Goal: Information Seeking & Learning: Find specific page/section

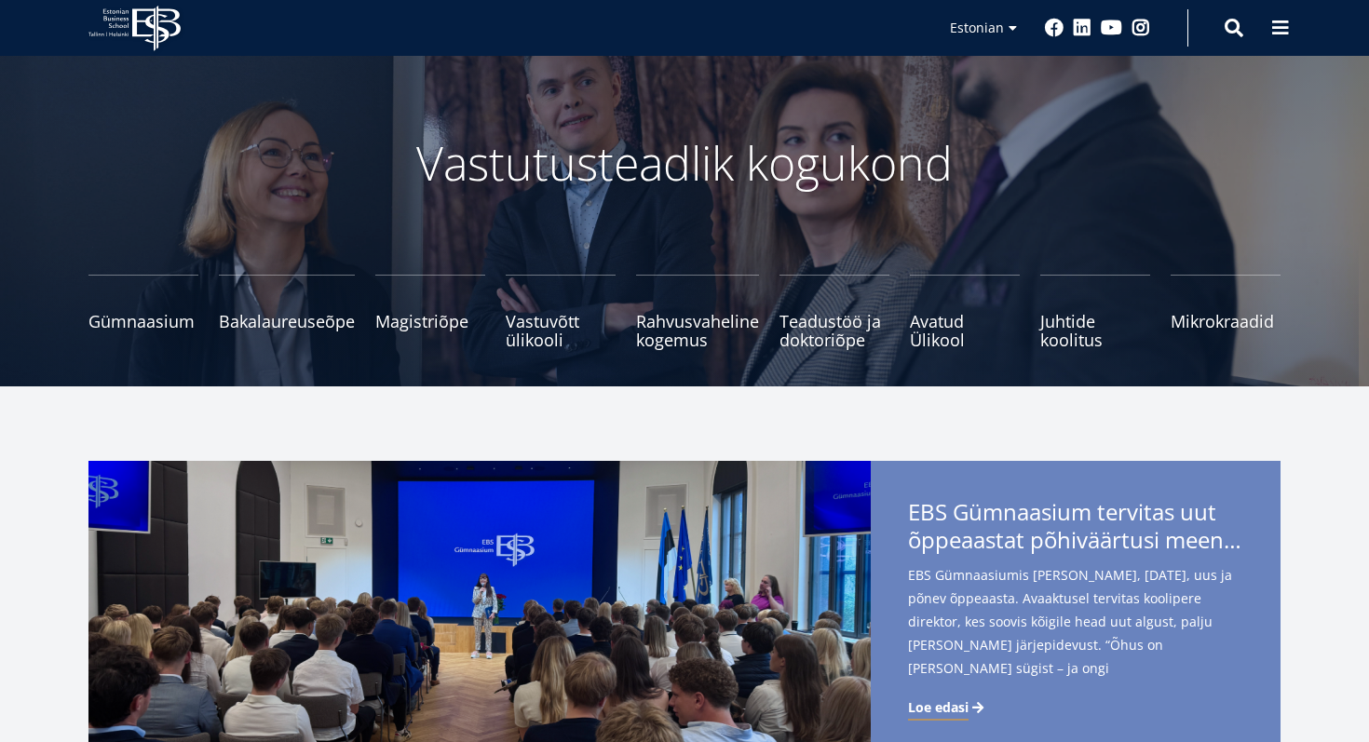
scroll to position [61, 0]
click at [290, 319] on span "Bakalaureuseõpe Tutvu ja registreeru" at bounding box center [287, 312] width 136 height 19
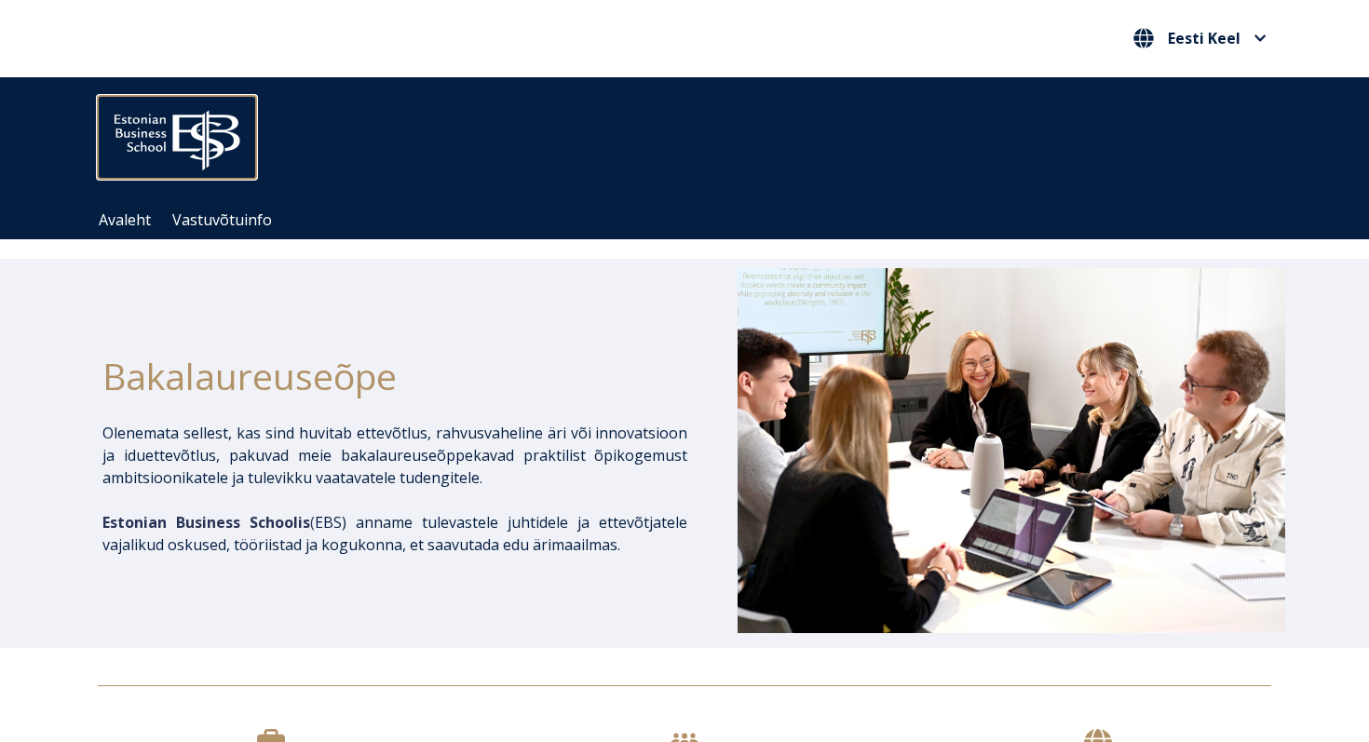
click at [164, 129] on img at bounding box center [177, 136] width 158 height 80
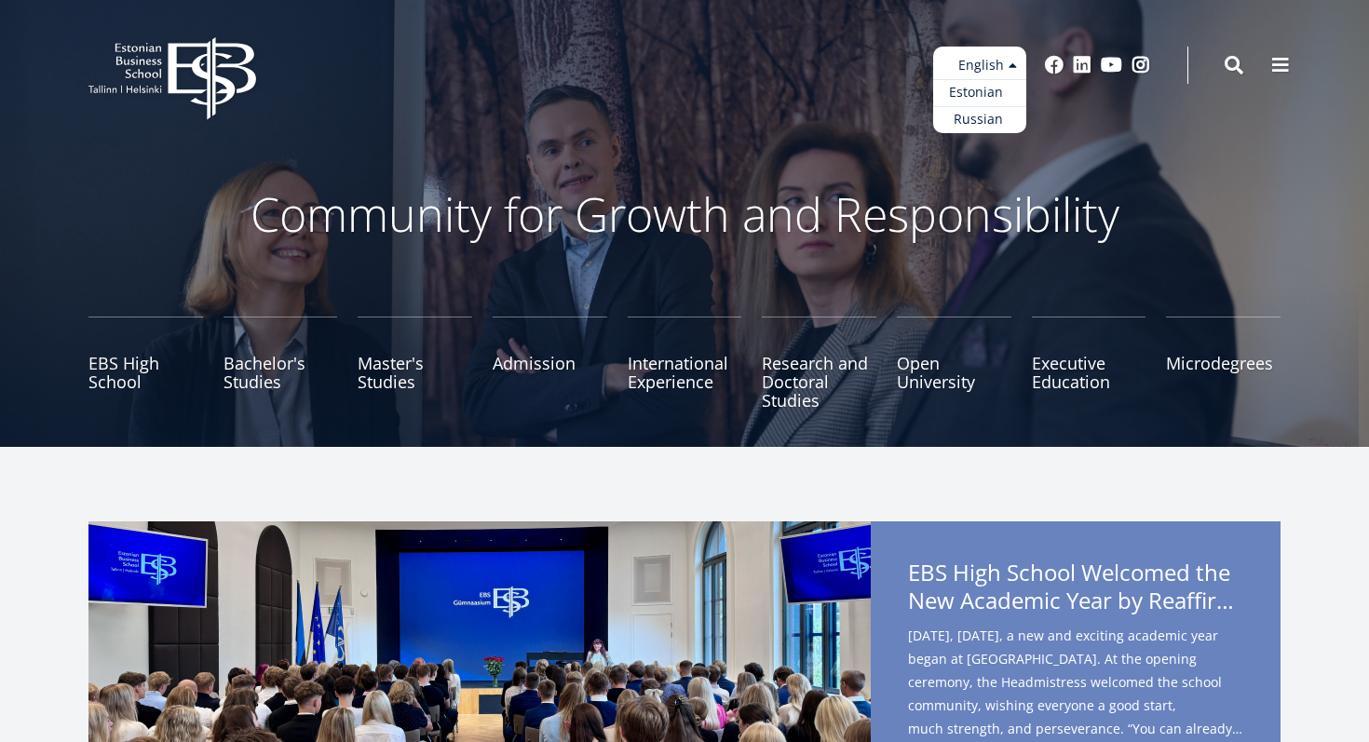
click at [988, 91] on link "Estonian" at bounding box center [979, 92] width 93 height 27
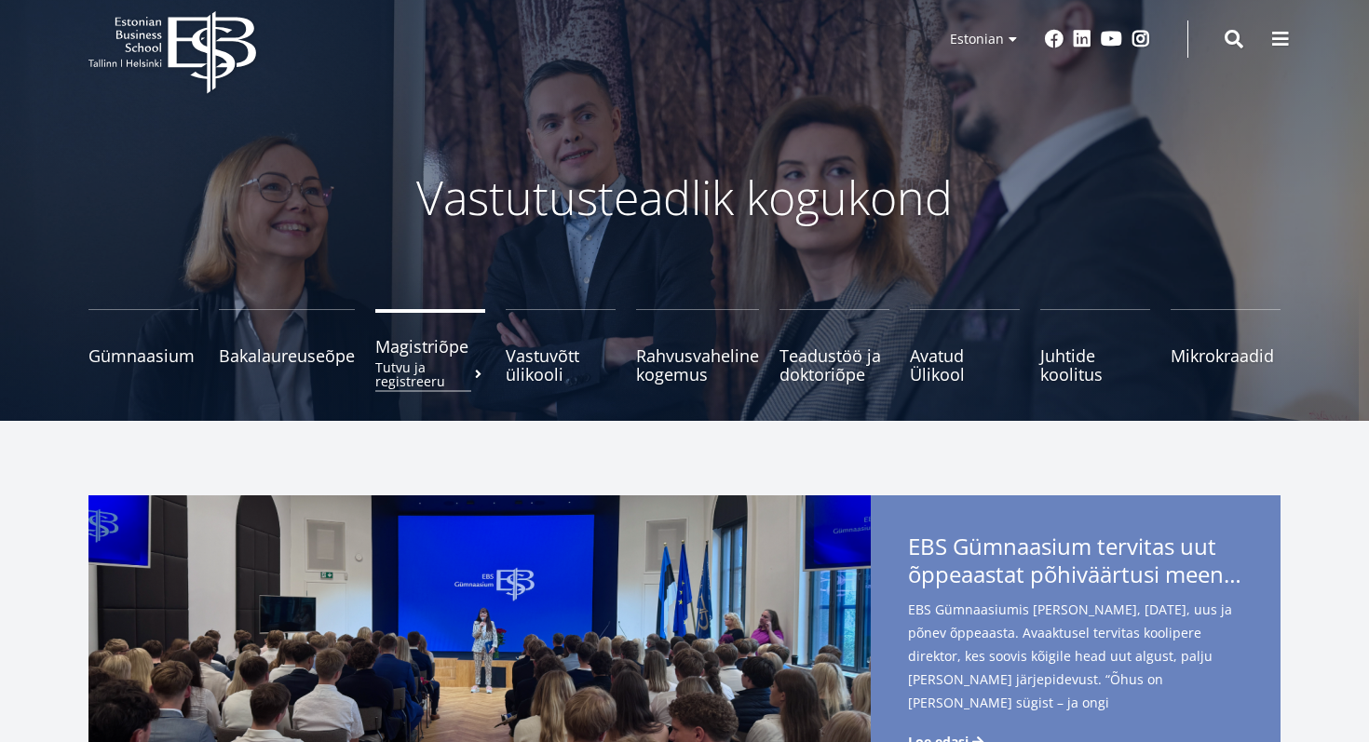
scroll to position [33, 0]
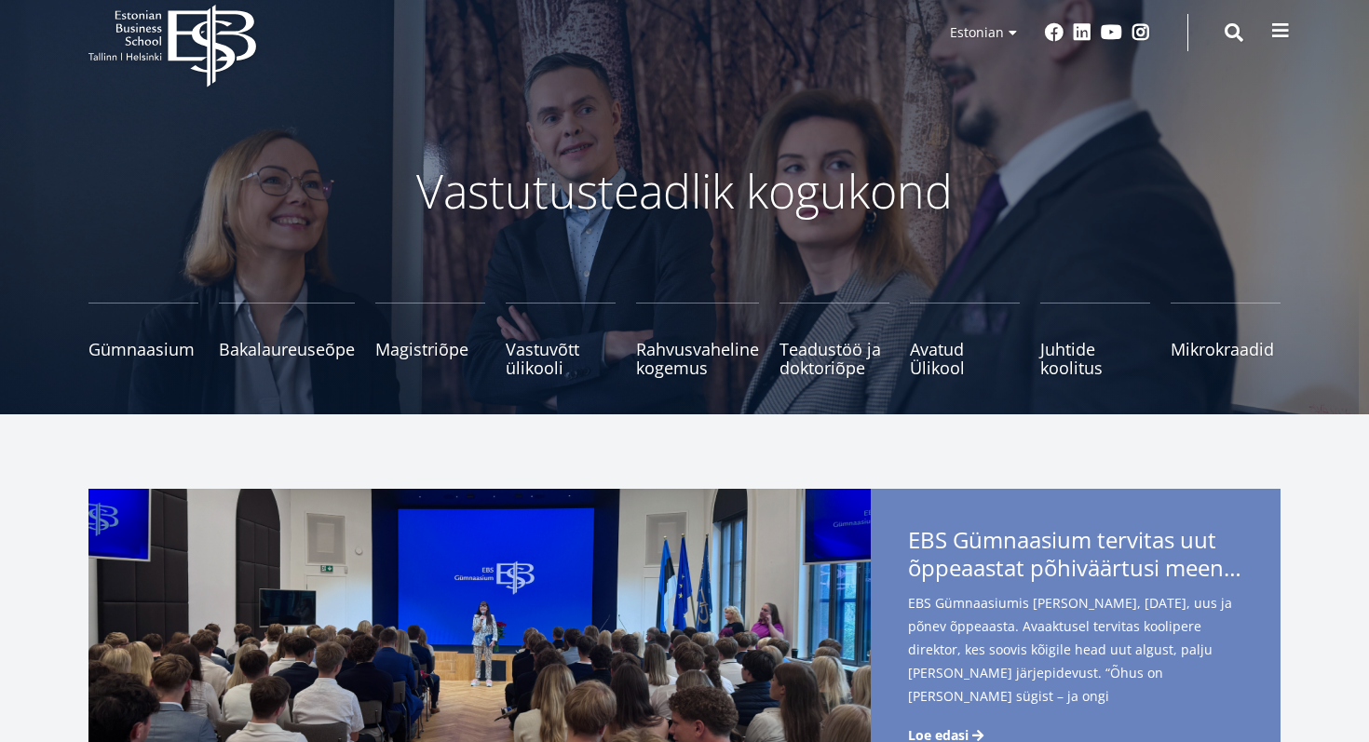
click at [1263, 39] on div "EBS Logo Created with Sketch. Kasutaja konto menüü Admin Estonian Estonian Engl…" at bounding box center [684, 33] width 1341 height 56
click at [1274, 39] on span at bounding box center [1280, 30] width 19 height 19
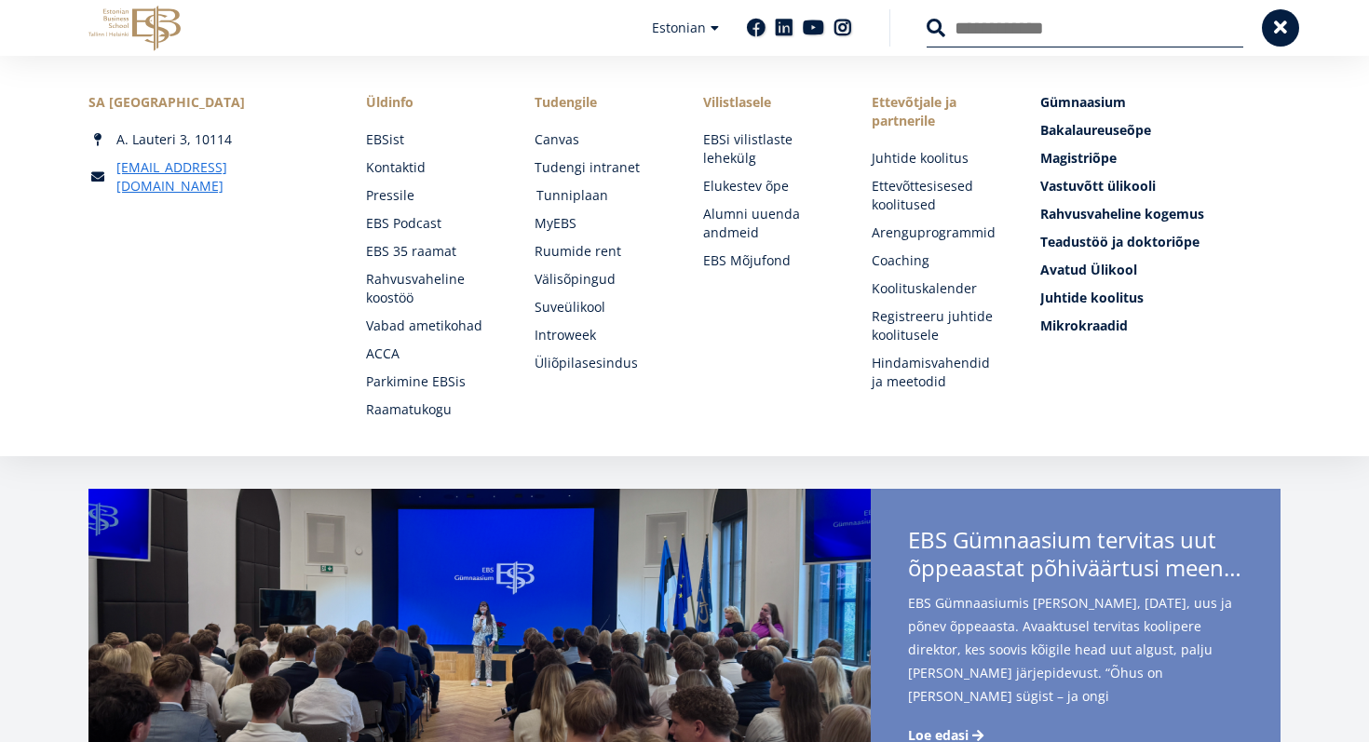
click at [578, 196] on link "Tunniplaan" at bounding box center [601, 195] width 131 height 19
